Goal: Obtain resource: Download file/media

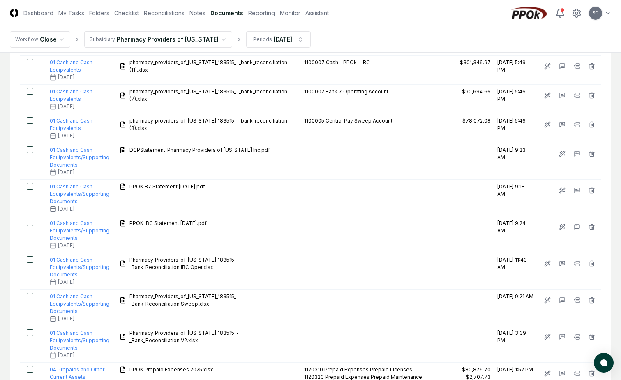
scroll to position [79, 0]
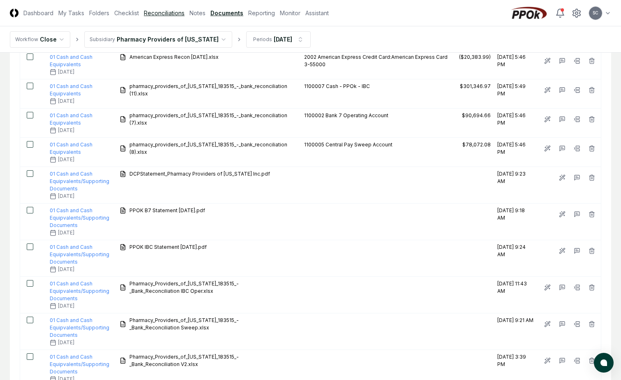
click at [168, 17] on link "Reconciliations" at bounding box center [164, 13] width 41 height 9
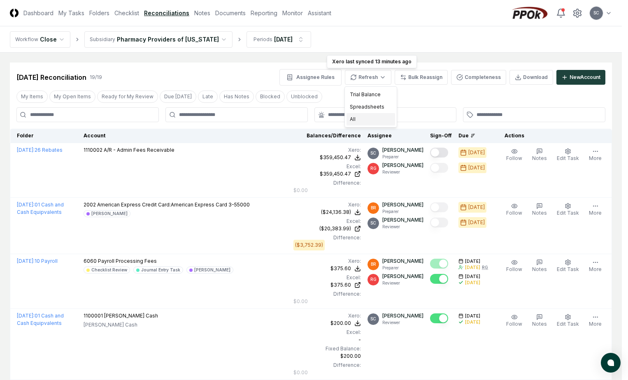
click at [350, 122] on div "All" at bounding box center [370, 119] width 49 height 12
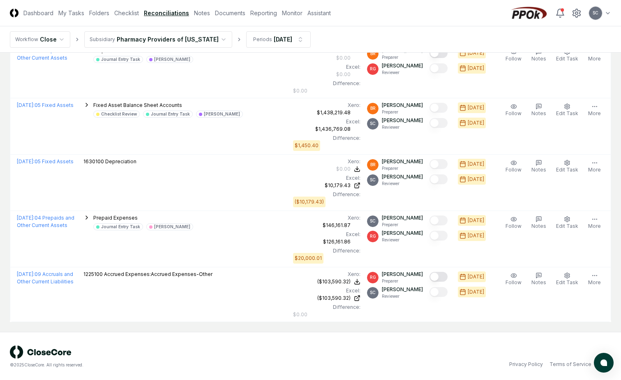
scroll to position [906, 0]
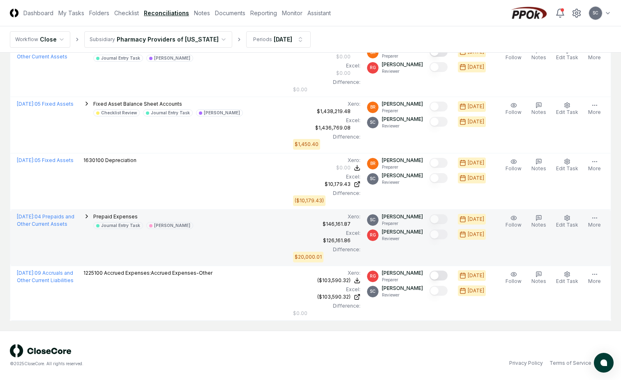
click at [39, 220] on div "[DATE] : 04 Prepaids and Other Current Assets" at bounding box center [47, 220] width 60 height 15
click at [40, 227] on link "[DATE] : 04 Prepaids and Other Current Assets" at bounding box center [46, 220] width 58 height 14
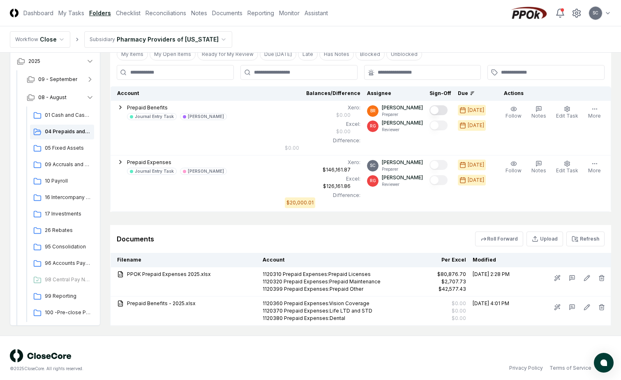
scroll to position [261, 0]
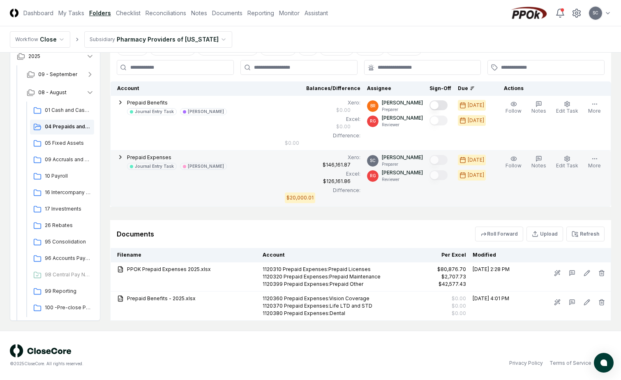
click at [120, 157] on icon "button" at bounding box center [120, 157] width 7 height 7
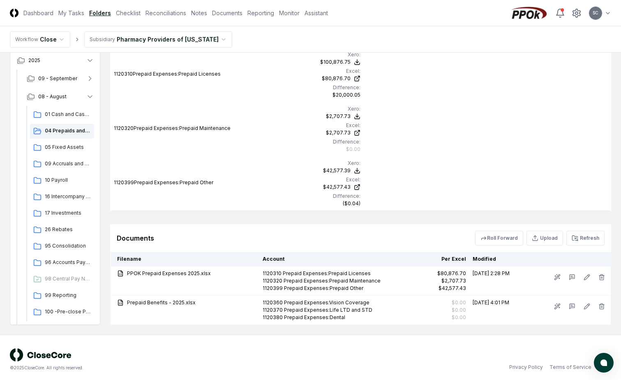
scroll to position [424, 0]
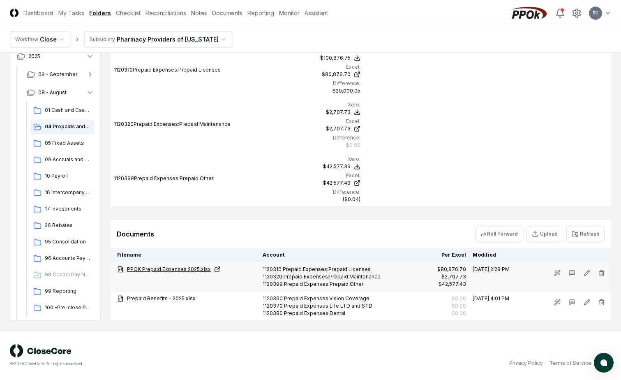
click at [157, 268] on link "PPOK Prepaid Expenses 2025.xlsx" at bounding box center [186, 269] width 139 height 7
